Goal: Check status: Check status

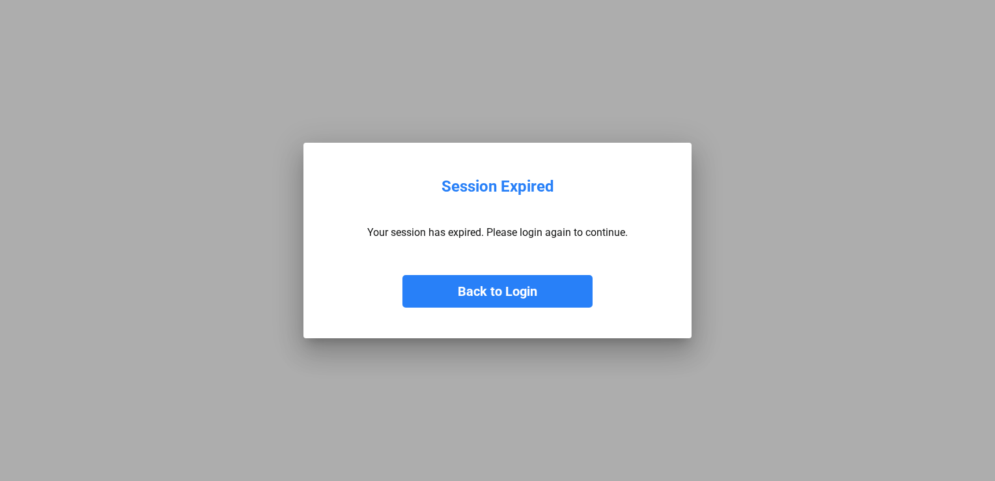
click at [532, 293] on button "Back to Login" at bounding box center [498, 291] width 190 height 33
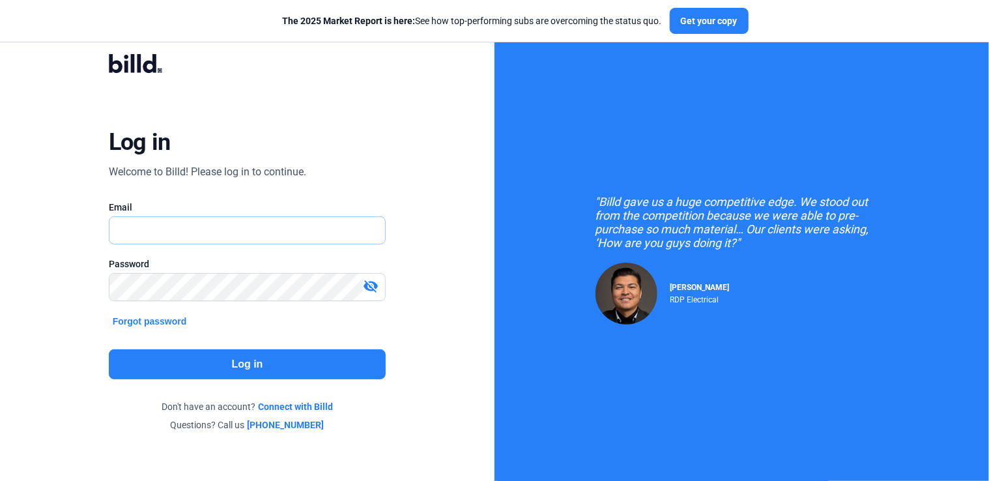
click at [218, 233] on input "text" at bounding box center [240, 230] width 262 height 27
click at [313, 235] on input "[EMAIL_ADDRESS][DOMAIN_NAME]" at bounding box center [247, 230] width 276 height 27
click at [322, 233] on input "[EMAIL_ADDRESS][DOMAIN_NAME]" at bounding box center [247, 230] width 276 height 27
drag, startPoint x: 322, startPoint y: 234, endPoint x: 326, endPoint y: 251, distance: 17.4
click at [322, 235] on input "[EMAIL_ADDRESS][DOMAIN_NAME]" at bounding box center [247, 230] width 276 height 27
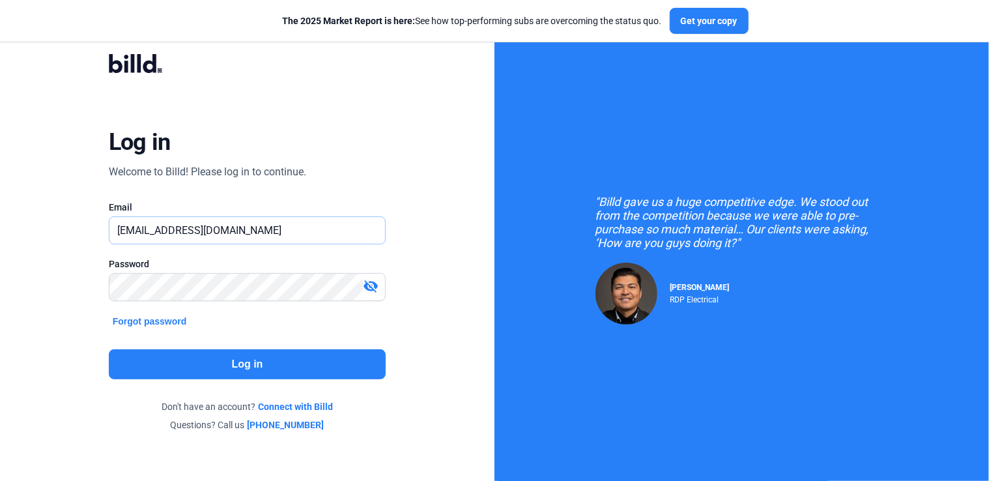
drag, startPoint x: 307, startPoint y: 233, endPoint x: 16, endPoint y: 215, distance: 292.4
click at [16, 215] on div "Log in Welcome to Billd! Please log in to continue. Email [EMAIL_ADDRESS][DOMAI…" at bounding box center [247, 243] width 494 height 486
type input "[PERSON_NAME][EMAIL_ADDRESS][DOMAIN_NAME]"
click at [257, 364] on button "Log in" at bounding box center [248, 364] width 278 height 30
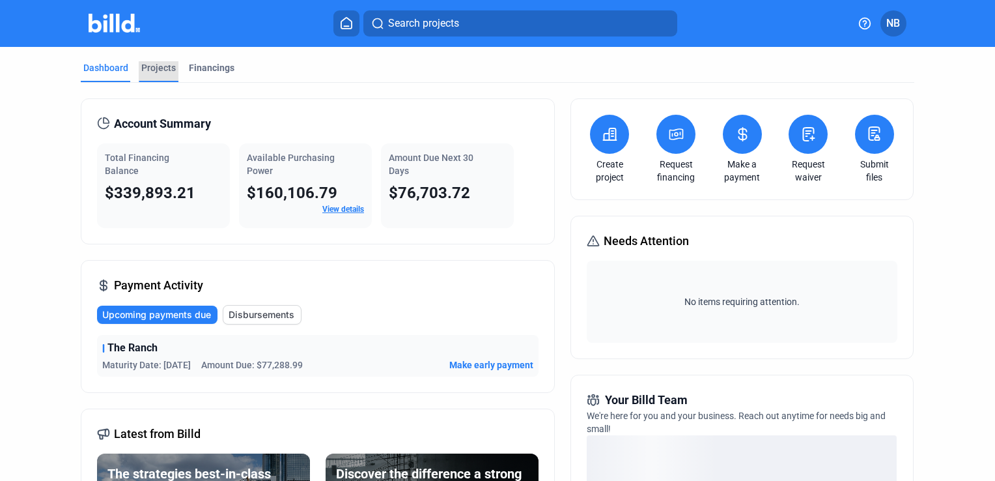
click at [161, 72] on div "Projects" at bounding box center [158, 67] width 35 height 13
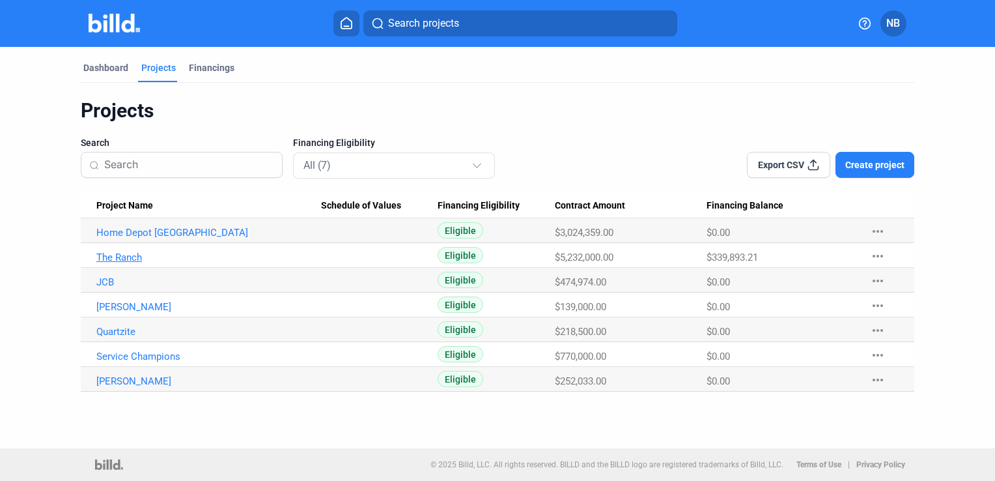
click at [129, 259] on link "The Ranch" at bounding box center [208, 257] width 225 height 12
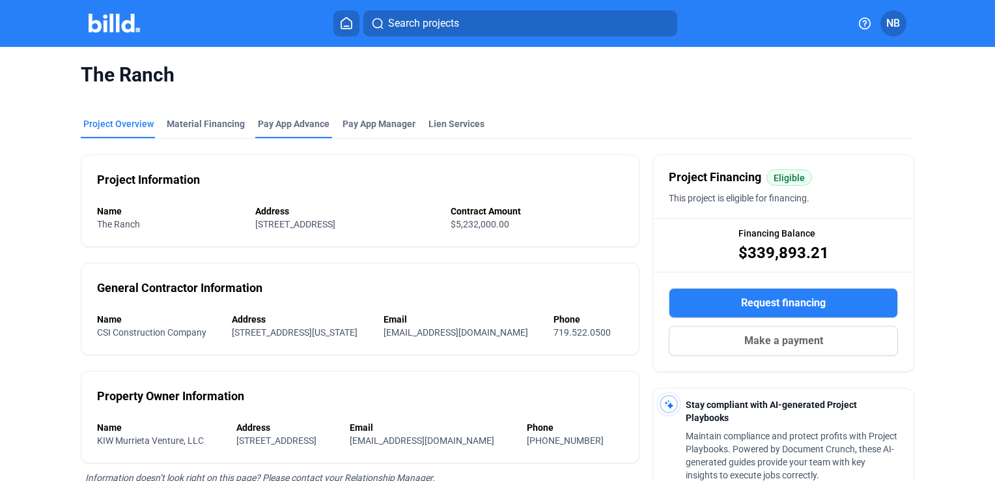
click at [318, 126] on div "Pay App Advance" at bounding box center [294, 123] width 72 height 13
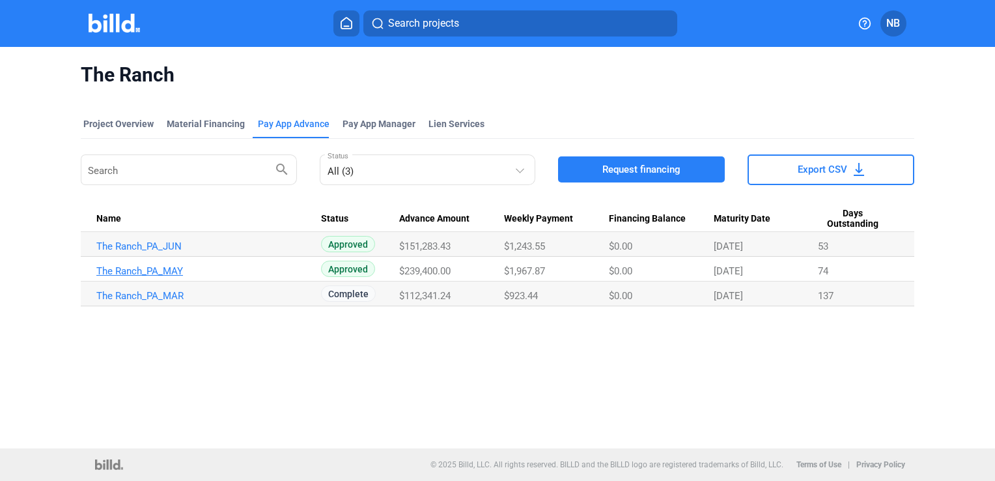
click at [164, 267] on link "The Ranch_PA_MAY" at bounding box center [208, 271] width 225 height 12
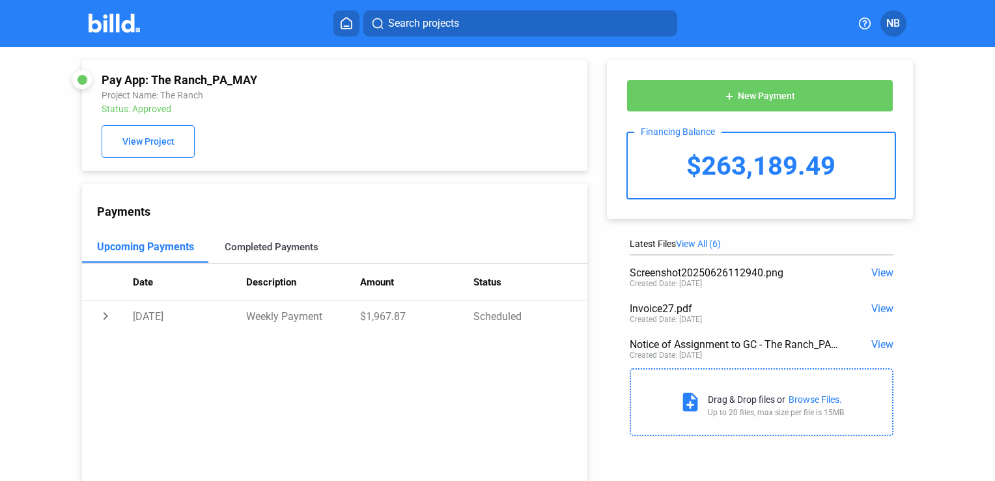
click at [294, 251] on div "Completed Payments" at bounding box center [272, 247] width 94 height 12
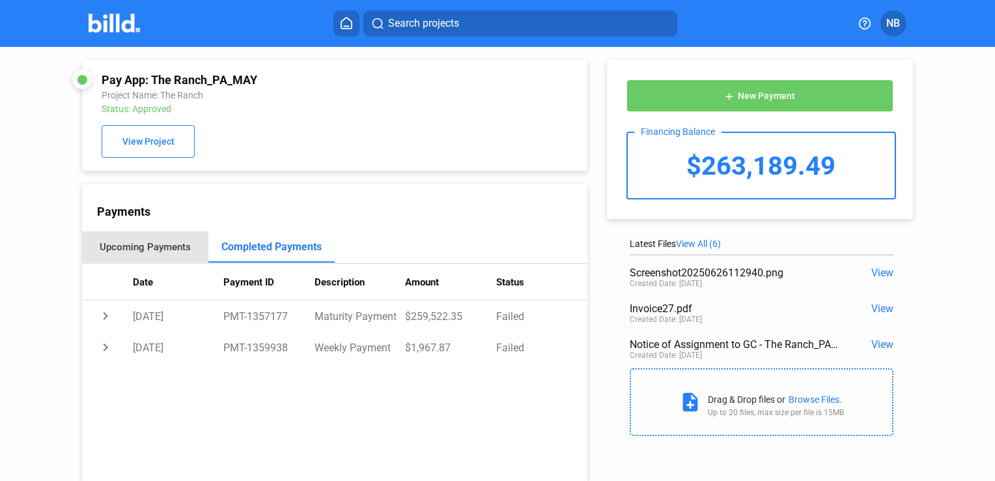
click at [168, 242] on div "Upcoming Payments" at bounding box center [145, 246] width 126 height 31
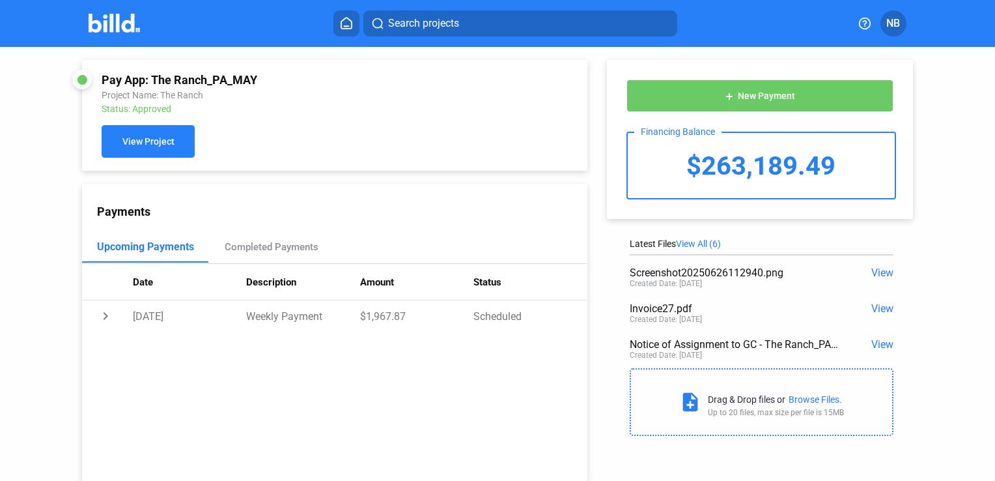
click at [173, 139] on span "View Project" at bounding box center [148, 142] width 52 height 10
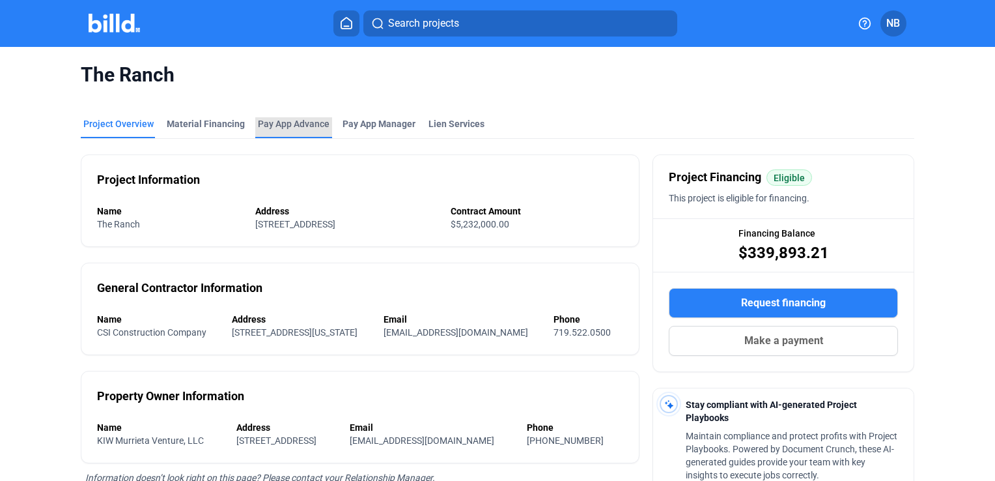
click at [300, 122] on div "Pay App Advance" at bounding box center [294, 123] width 72 height 13
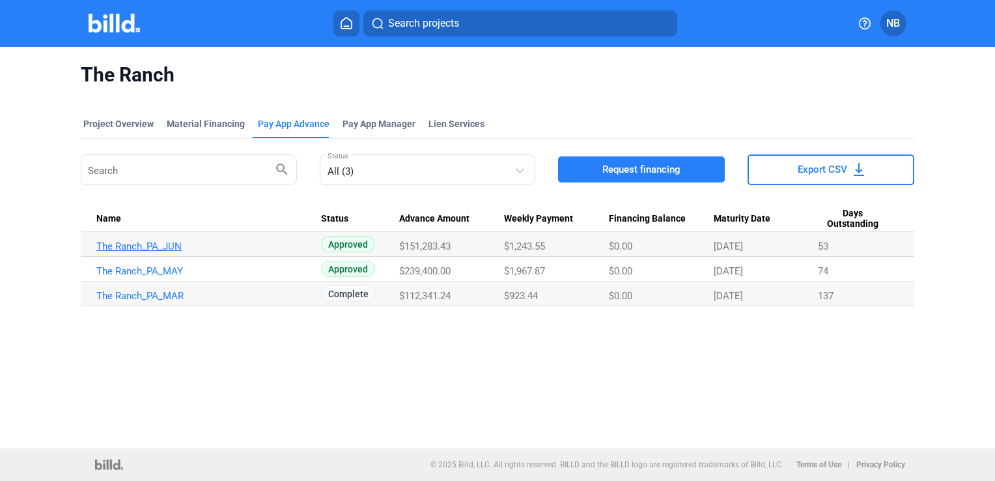
click at [164, 246] on link "The Ranch_PA_JUN" at bounding box center [208, 246] width 225 height 12
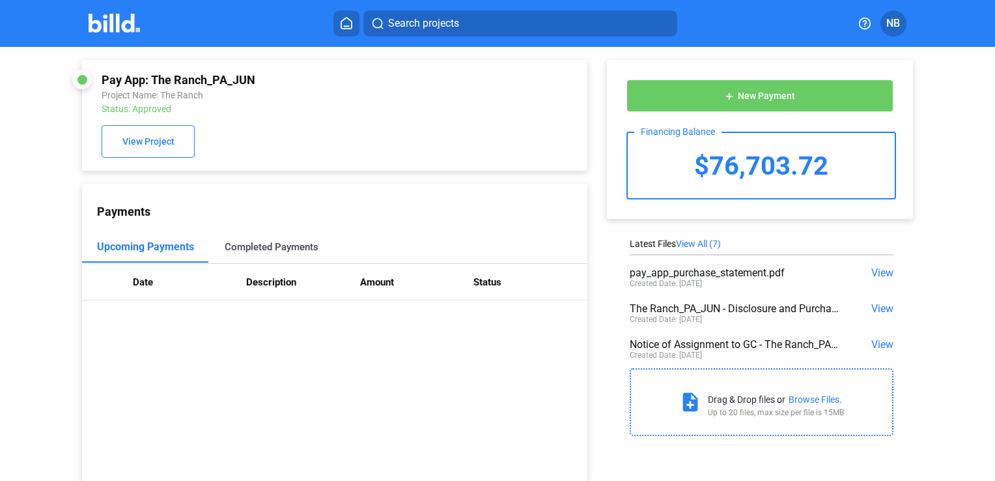
click at [263, 249] on div "Completed Payments" at bounding box center [272, 247] width 94 height 12
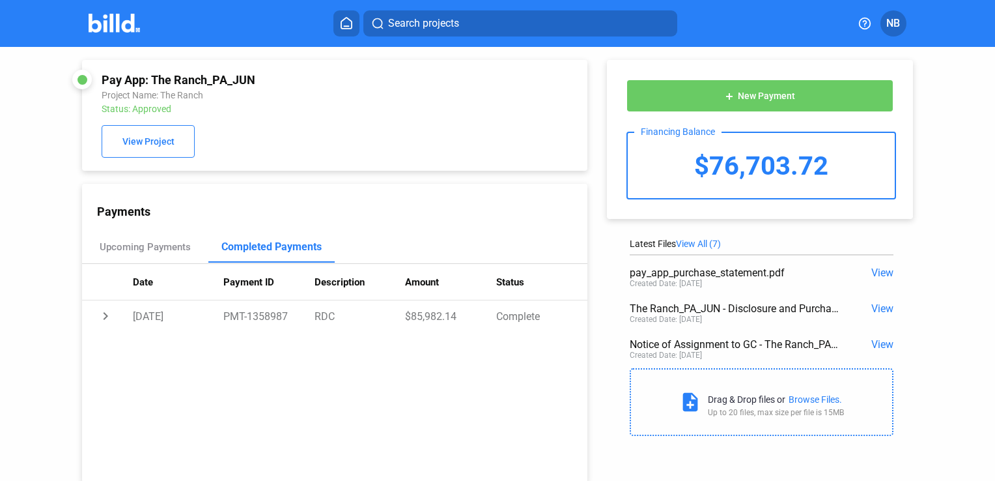
scroll to position [35, 0]
